Goal: Task Accomplishment & Management: Manage account settings

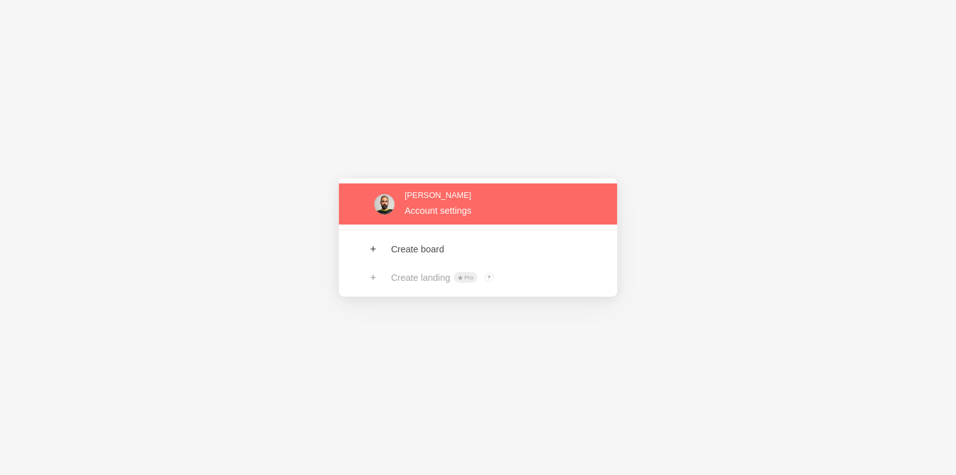
click at [444, 214] on link at bounding box center [478, 203] width 278 height 41
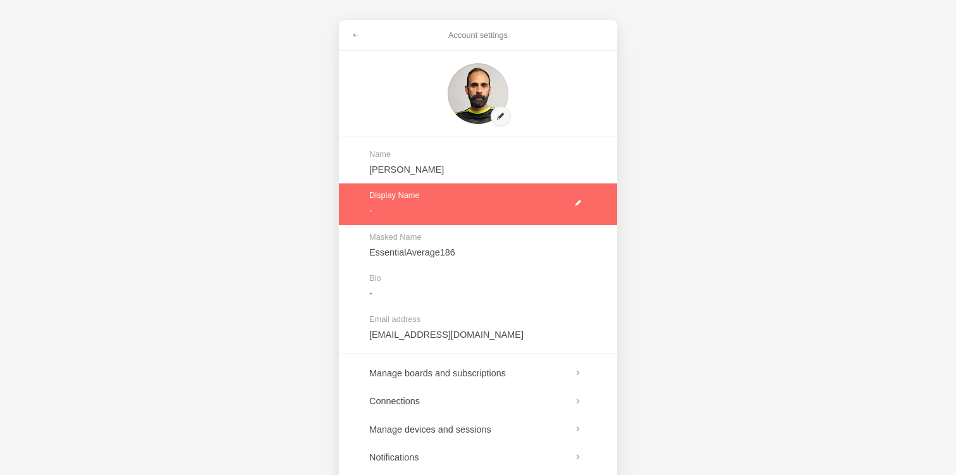
scroll to position [77, 0]
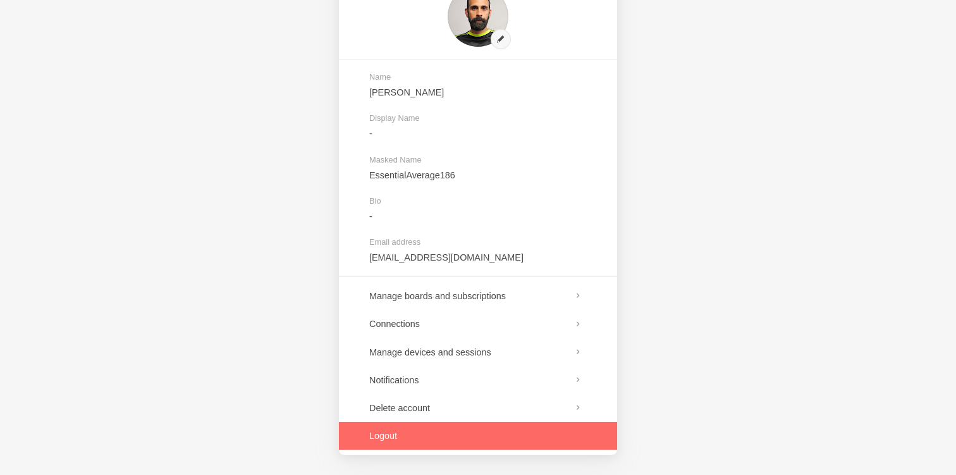
click at [387, 430] on link at bounding box center [478, 436] width 278 height 28
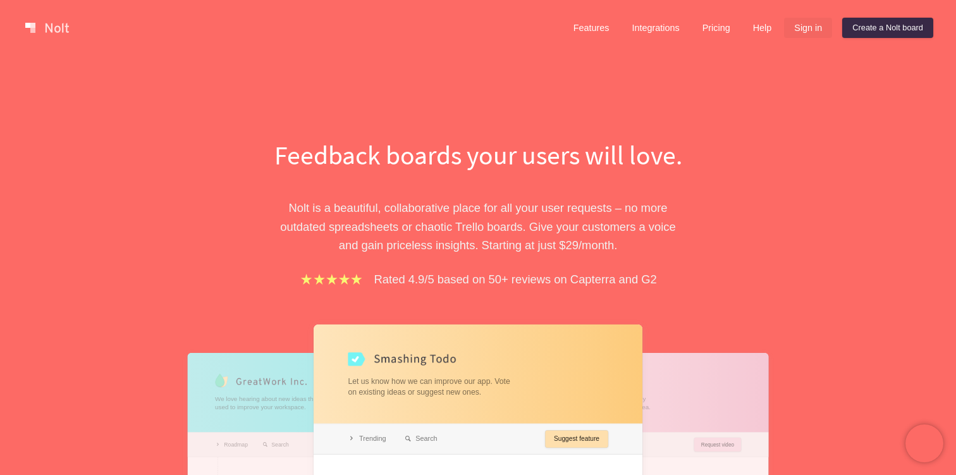
click at [798, 28] on link "Sign in" at bounding box center [808, 28] width 48 height 20
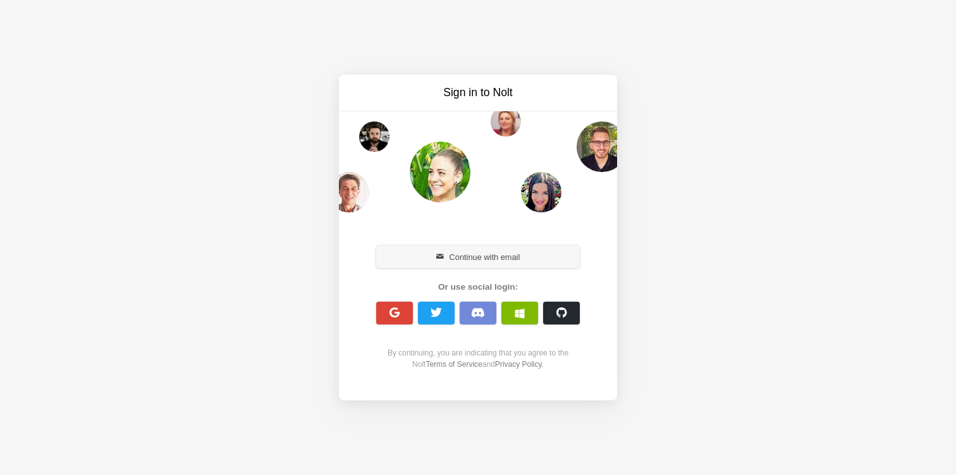
click at [502, 261] on button "Continue with email" at bounding box center [478, 256] width 204 height 23
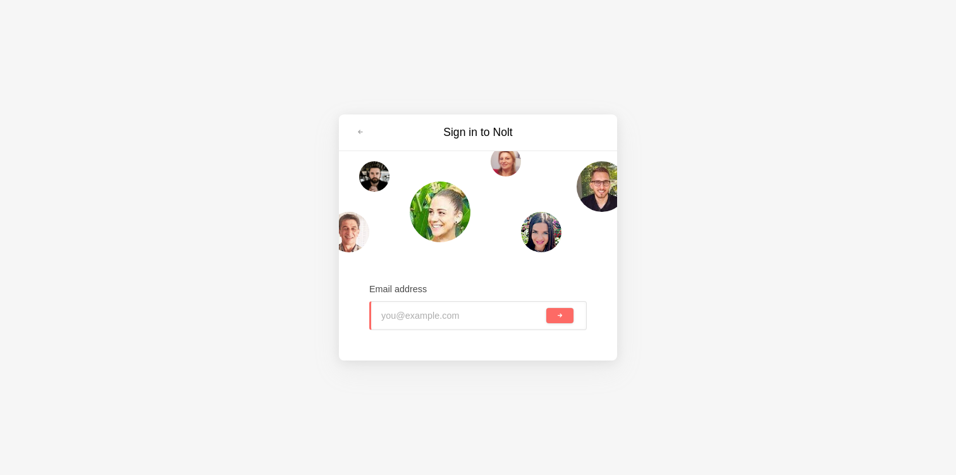
click at [464, 304] on input "email" at bounding box center [462, 315] width 162 height 28
click at [387, 267] on div "Email address" at bounding box center [477, 306] width 217 height 83
click at [361, 137] on link at bounding box center [360, 132] width 23 height 20
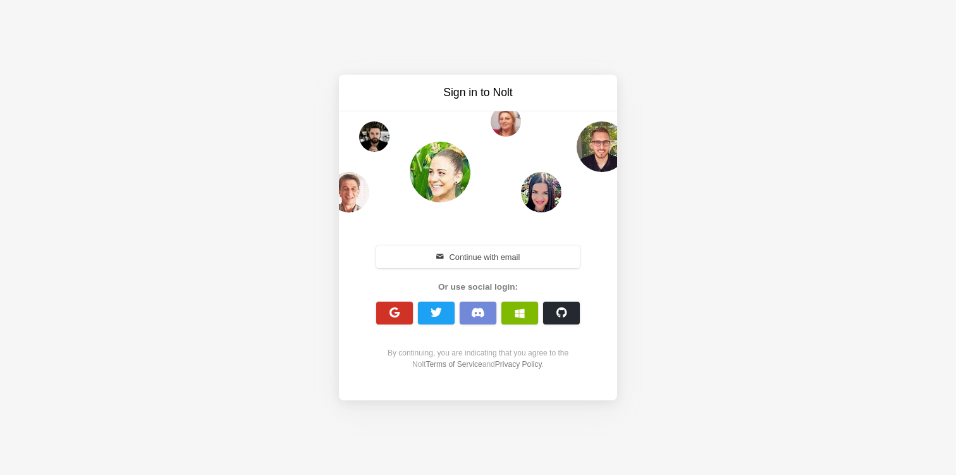
click at [384, 302] on button "button" at bounding box center [394, 312] width 37 height 23
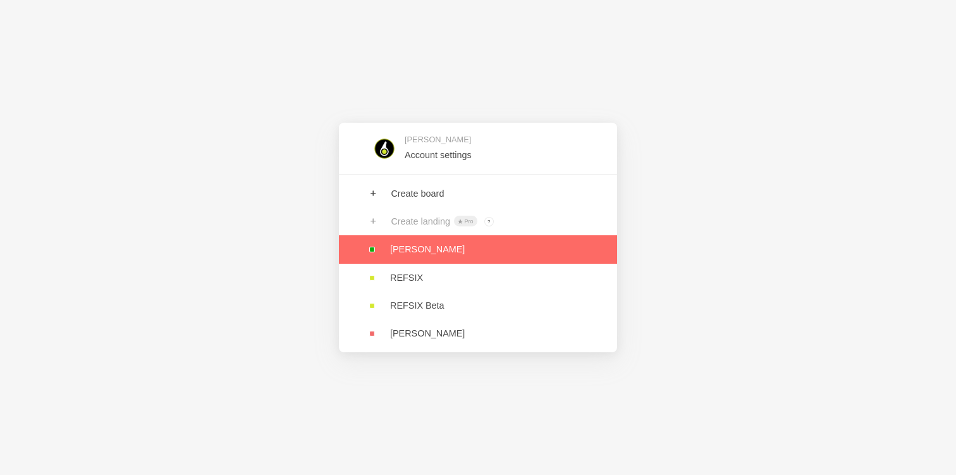
click at [404, 252] on link at bounding box center [478, 249] width 278 height 28
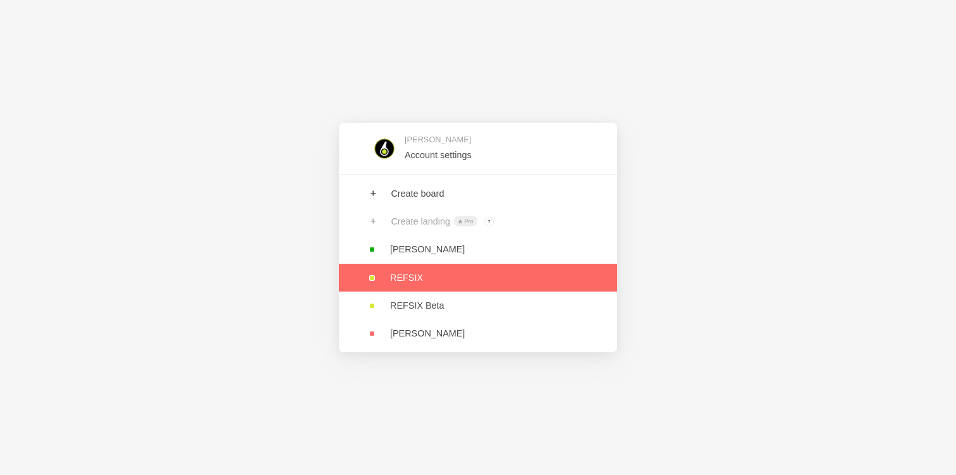
click at [408, 268] on link at bounding box center [478, 278] width 278 height 28
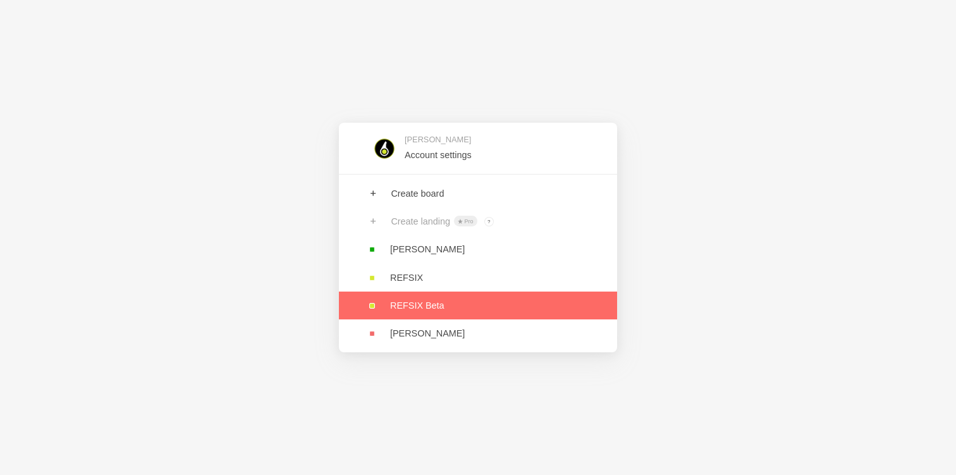
click at [407, 299] on link at bounding box center [478, 305] width 278 height 28
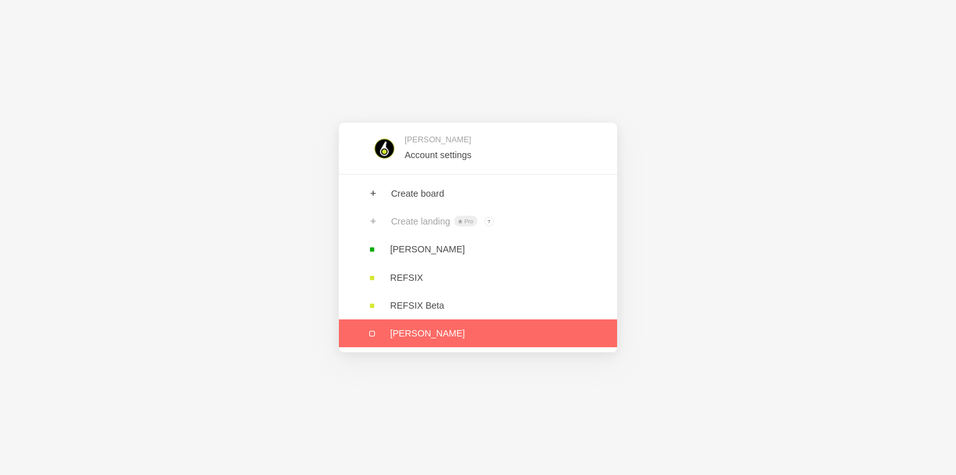
click at [404, 329] on link at bounding box center [478, 333] width 278 height 28
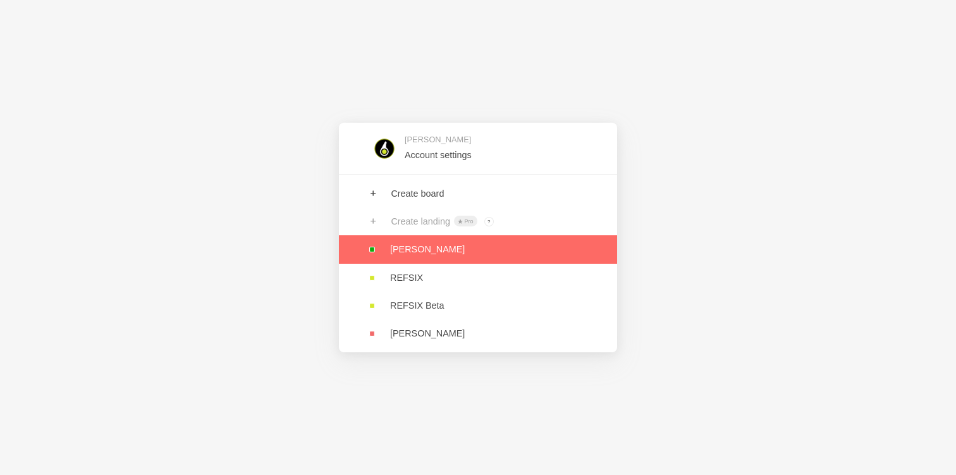
click at [409, 237] on link at bounding box center [478, 249] width 278 height 28
